Goal: Task Accomplishment & Management: Complete application form

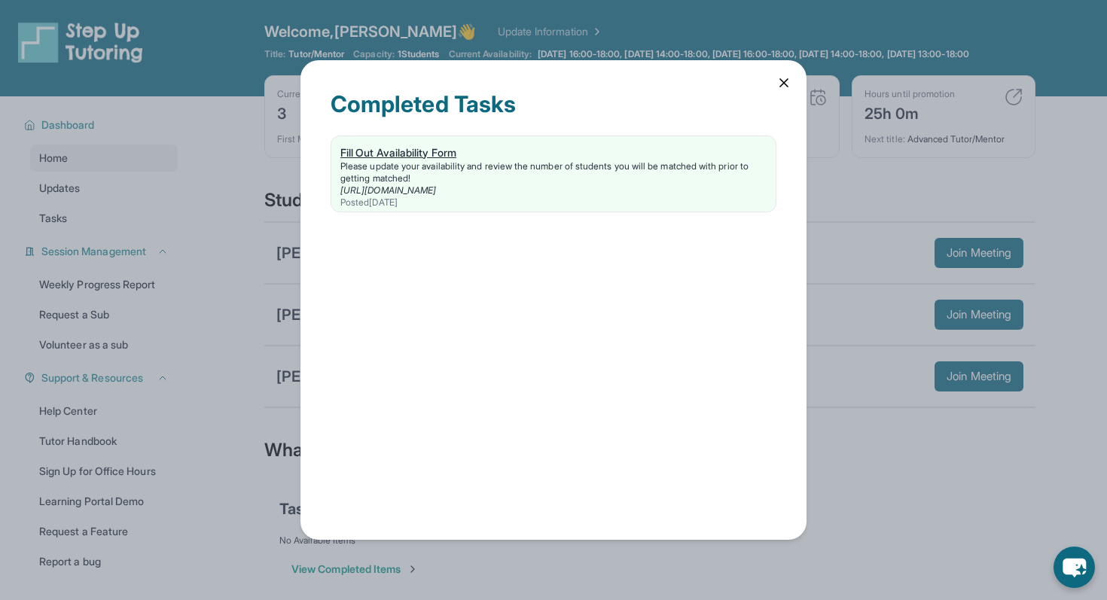
scroll to position [108, 0]
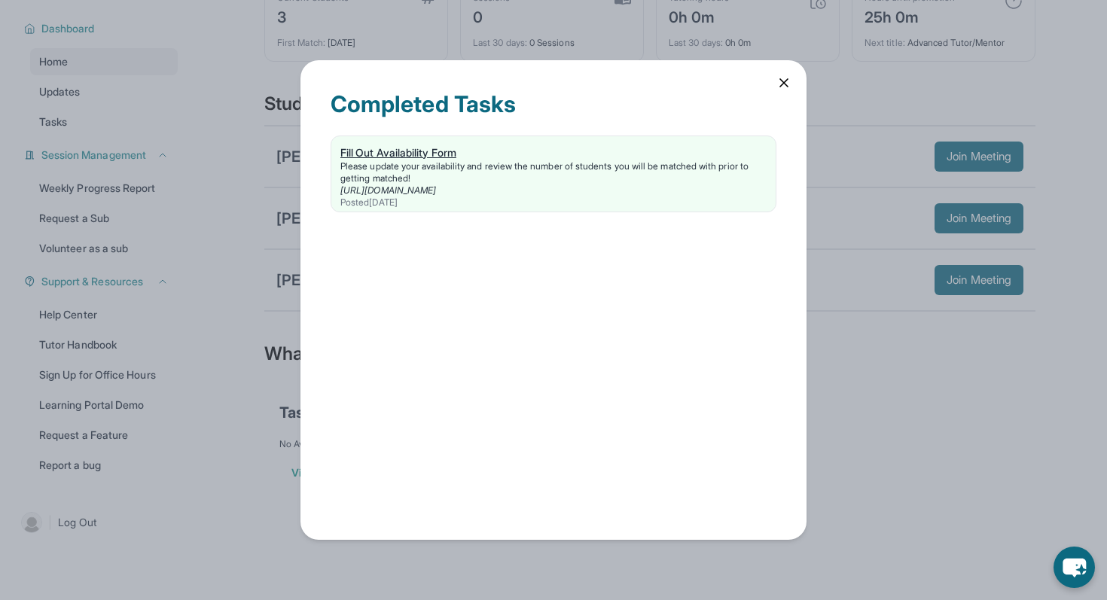
click at [444, 156] on div "Fill Out Availability Form" at bounding box center [553, 152] width 426 height 15
click at [779, 87] on icon at bounding box center [783, 82] width 15 height 15
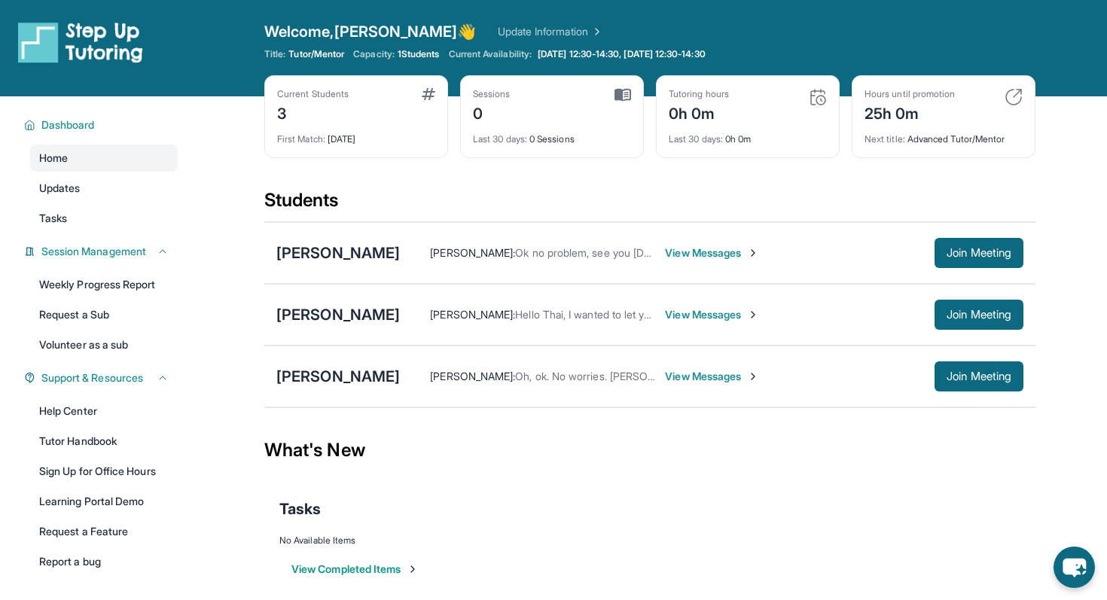
click at [431, 90] on img at bounding box center [429, 94] width 14 height 12
click at [300, 100] on div "3" at bounding box center [313, 112] width 72 height 24
click at [300, 127] on div "First Match : [DATE]" at bounding box center [356, 134] width 158 height 21
click at [279, 114] on div "3" at bounding box center [313, 112] width 72 height 24
click at [498, 26] on link "Update Information" at bounding box center [550, 31] width 105 height 15
